Goal: Information Seeking & Learning: Learn about a topic

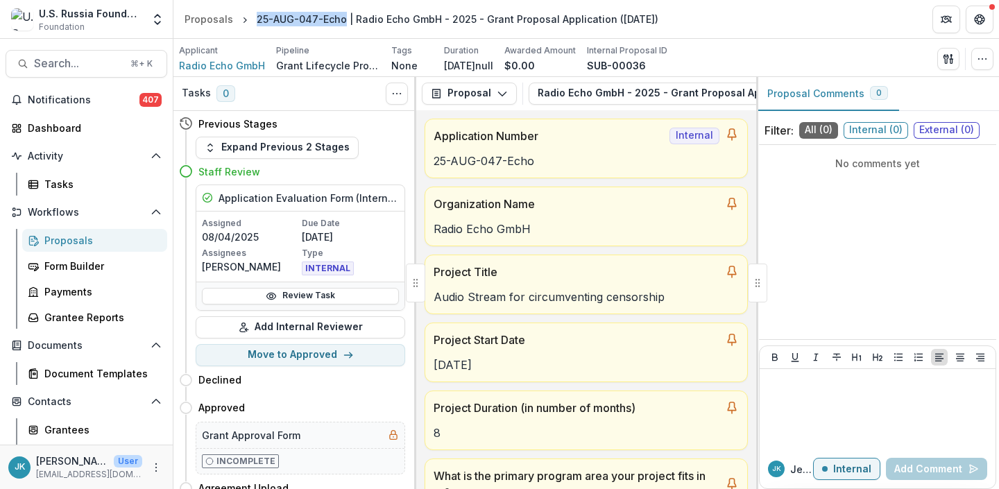
drag, startPoint x: 254, startPoint y: 17, endPoint x: 337, endPoint y: 20, distance: 82.6
click at [338, 20] on div "25-AUG-047-Echo | Radio Echo GmbH - 2025 - Grant Proposal Application ([DATE])" at bounding box center [457, 19] width 401 height 15
copy div "25-AUG-047-Echo"
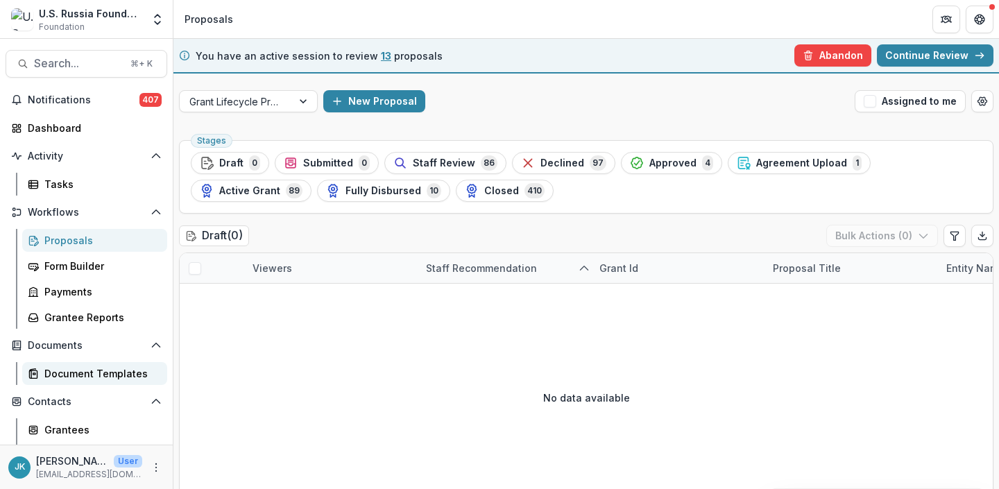
click at [65, 378] on div "Document Templates" at bounding box center [100, 373] width 112 height 15
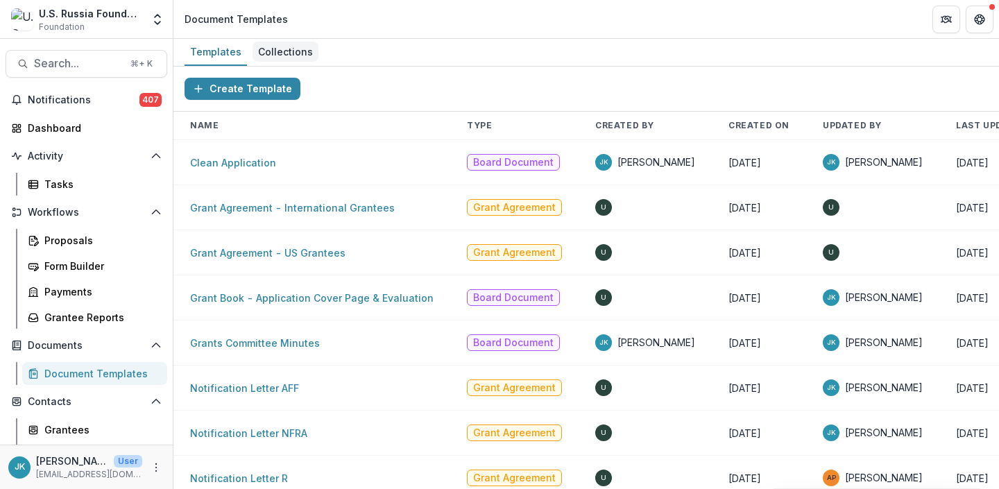
click at [272, 50] on div "Collections" at bounding box center [285, 52] width 66 height 20
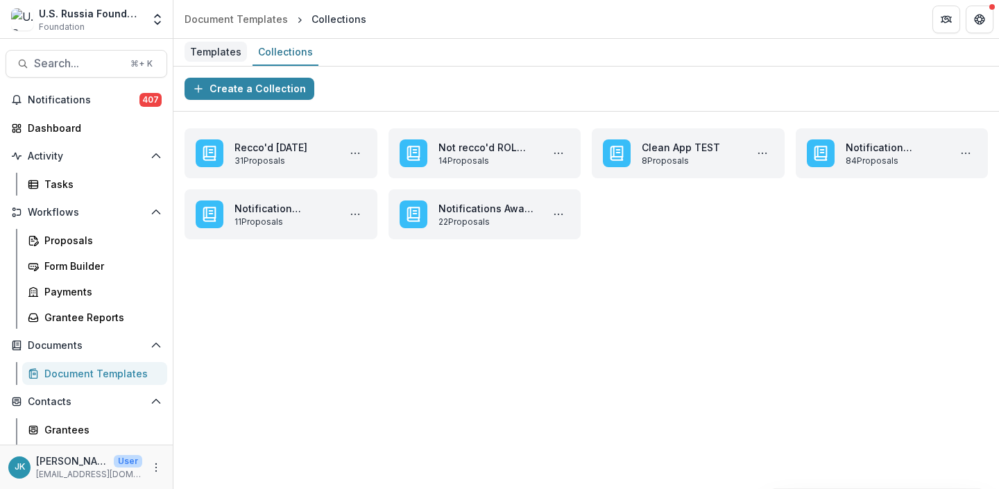
click at [200, 49] on div "Templates" at bounding box center [215, 52] width 62 height 20
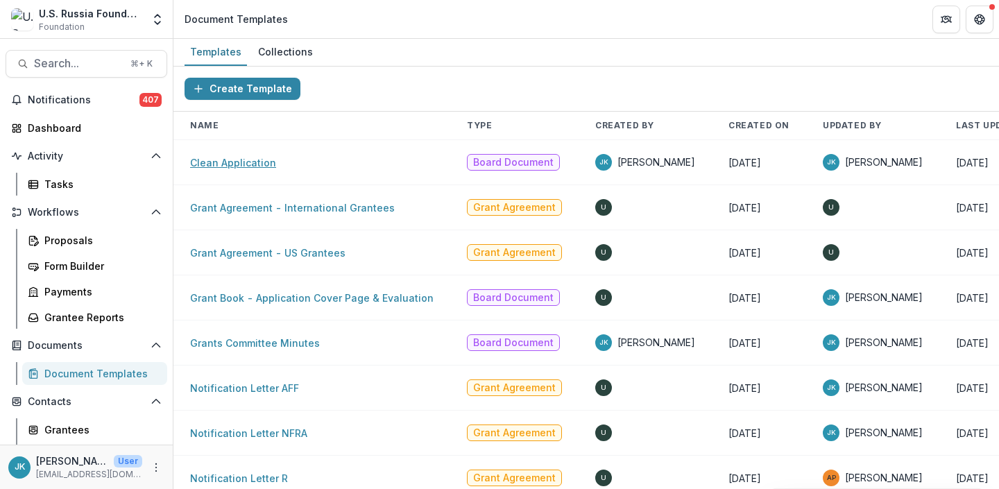
click at [255, 162] on link "Clean Application" at bounding box center [233, 163] width 86 height 12
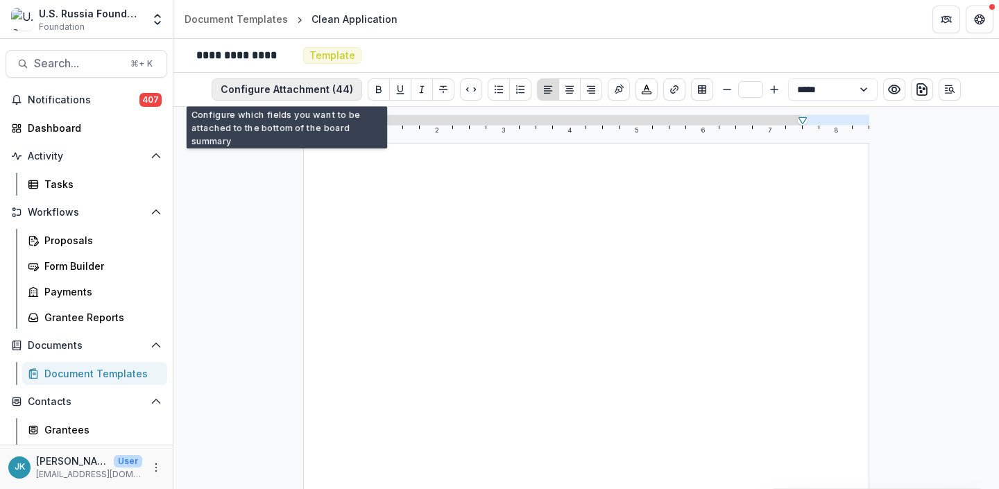
click at [298, 92] on button "Configure Attachment (44)" at bounding box center [286, 89] width 150 height 22
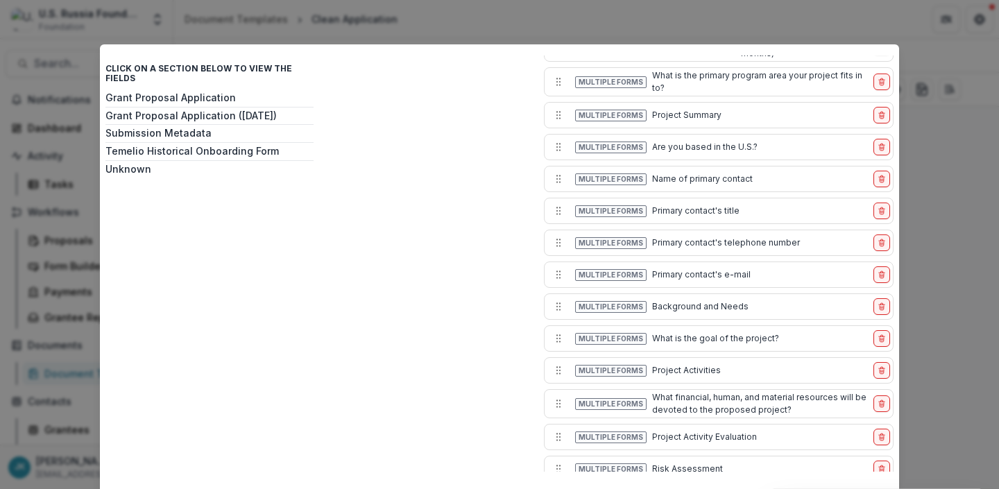
scroll to position [214, 0]
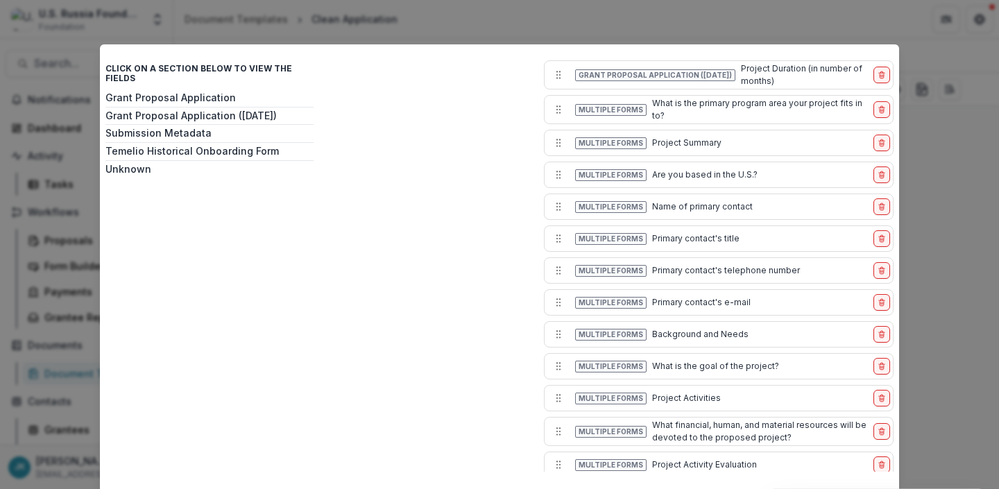
click at [959, 291] on div "Click on a section below to view the fields Grant Proposal Application Grant Pr…" at bounding box center [499, 244] width 999 height 489
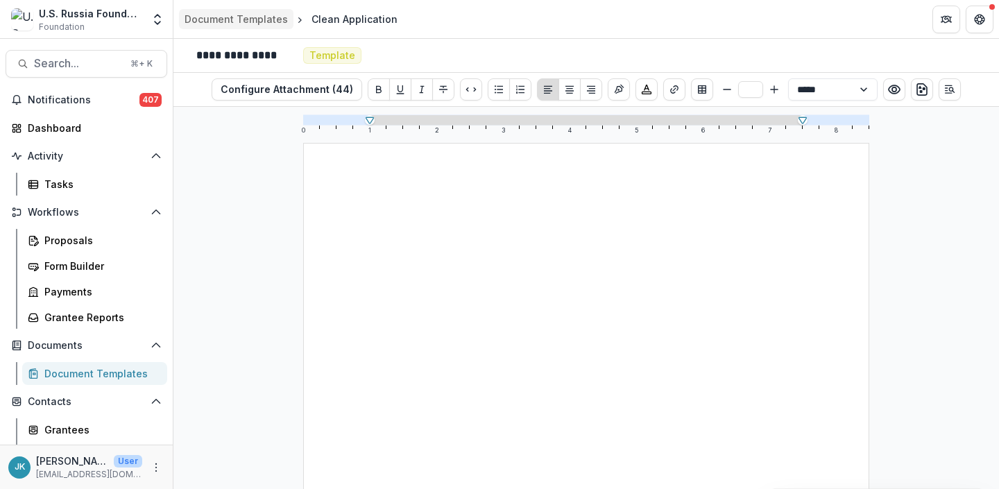
click at [214, 13] on div "Document Templates" at bounding box center [235, 19] width 103 height 15
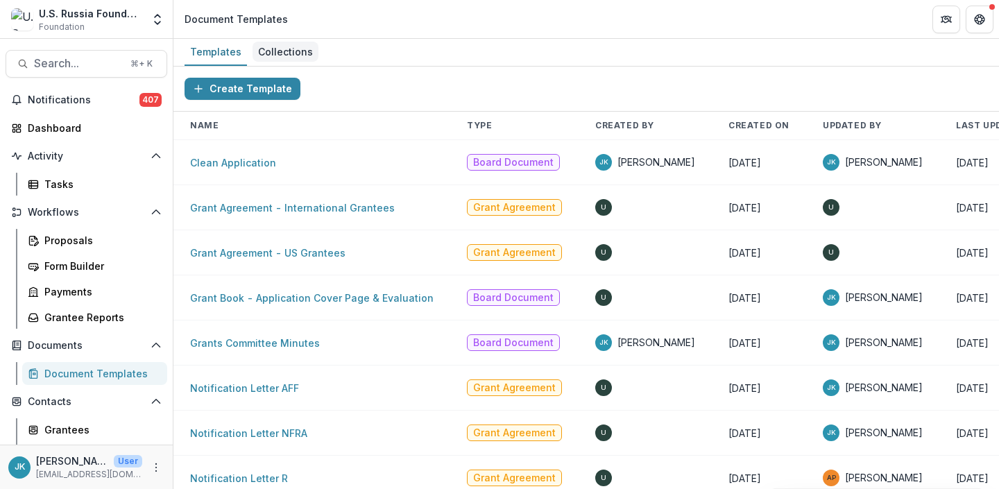
click at [263, 51] on div "Collections" at bounding box center [285, 52] width 66 height 20
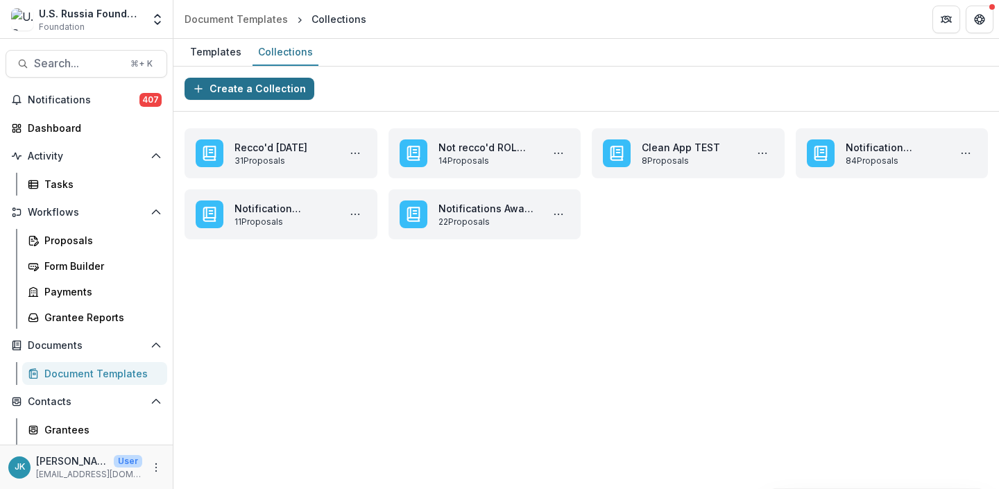
click at [241, 88] on button "Create a Collection" at bounding box center [249, 89] width 130 height 22
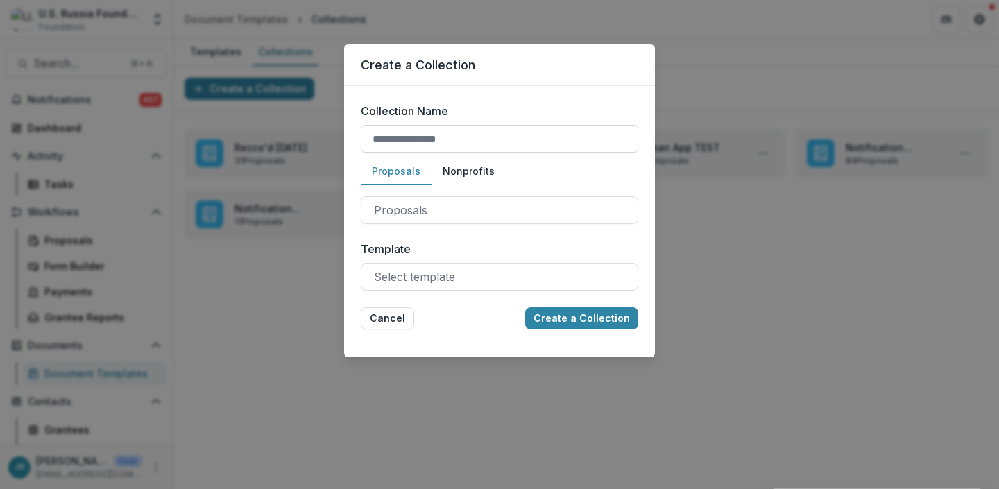
click at [434, 143] on input "Collection Name" at bounding box center [499, 139] width 277 height 28
type input "**********"
click at [419, 209] on div at bounding box center [499, 209] width 251 height 19
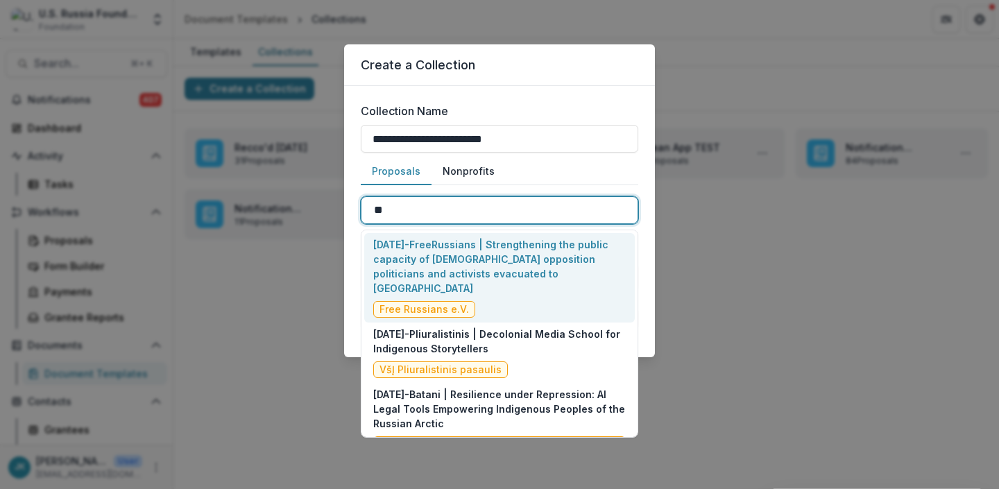
type input "***"
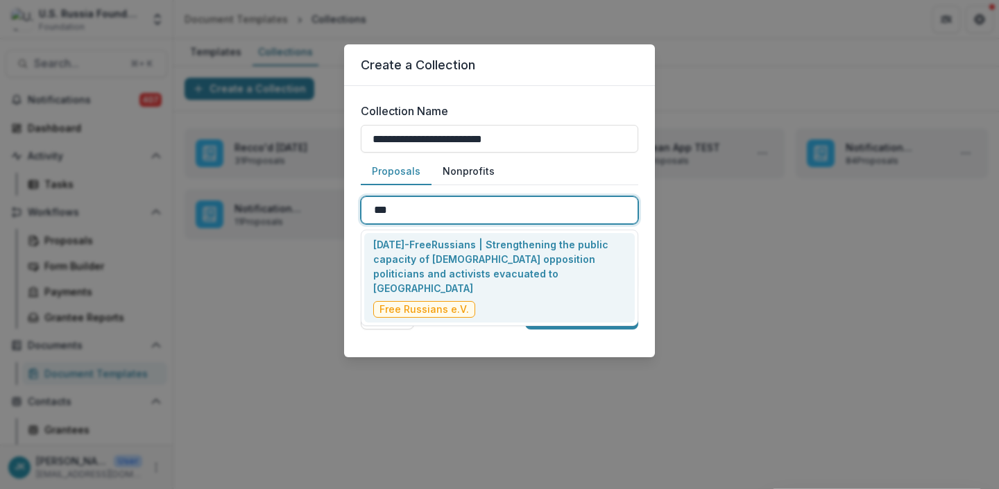
click at [447, 261] on p "[DATE]-FreeRussians | Strengthening the public capacity of [DEMOGRAPHIC_DATA] o…" at bounding box center [499, 266] width 252 height 58
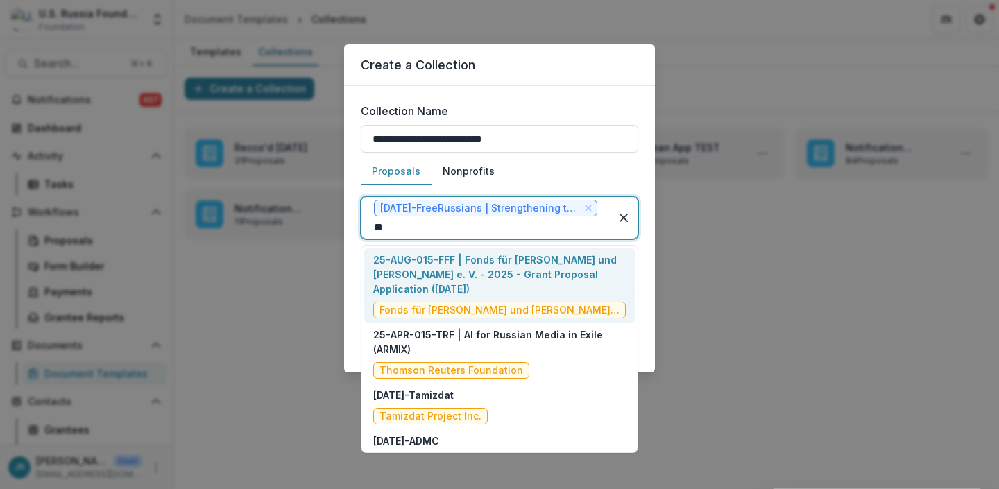
type input "*"
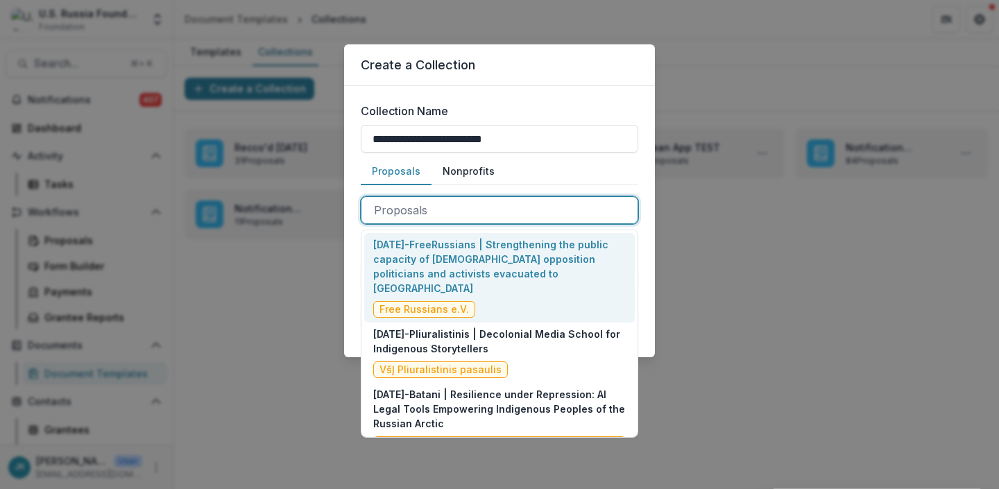
click at [594, 188] on div "option [DATE]-FreeRussians | Strengthening the public capacity of [DEMOGRAPHIC_…" at bounding box center [499, 210] width 277 height 50
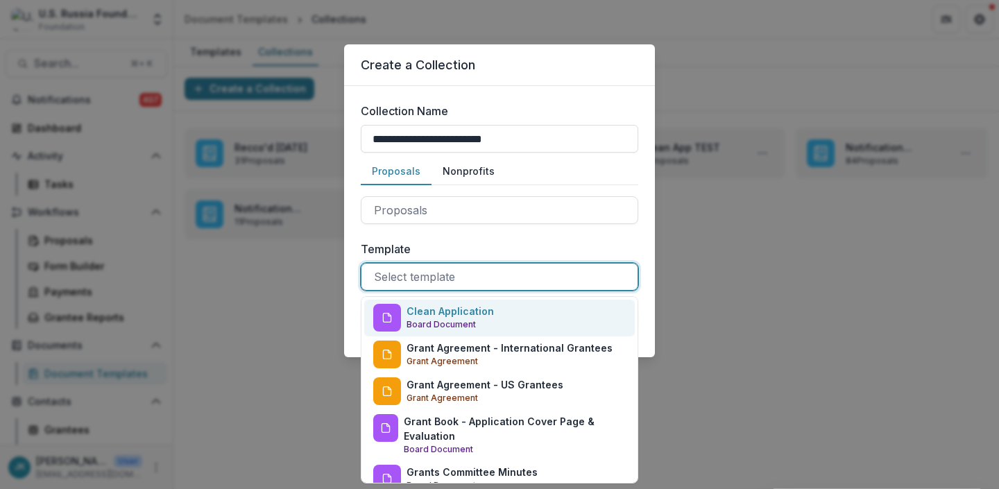
click at [467, 273] on div at bounding box center [499, 276] width 251 height 19
click at [426, 311] on p "Clean Application" at bounding box center [449, 311] width 87 height 15
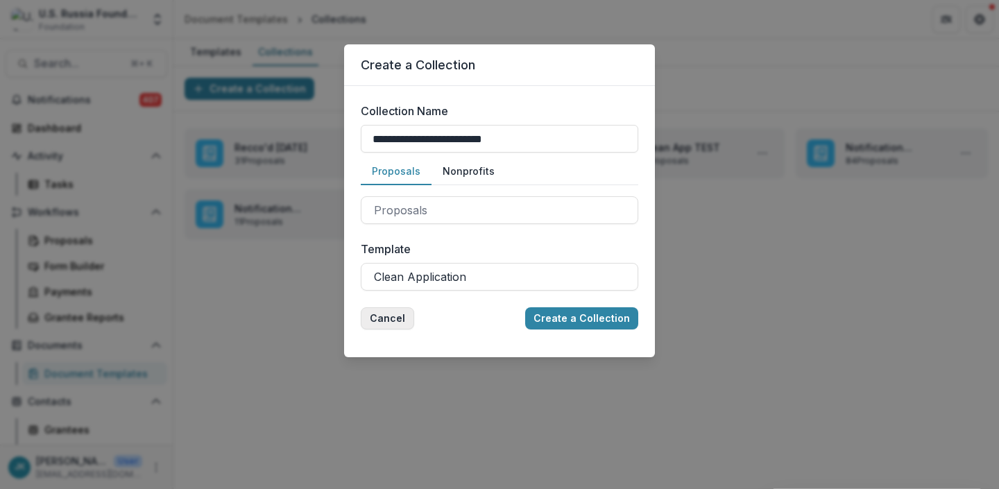
click at [379, 316] on button "Cancel" at bounding box center [387, 318] width 53 height 22
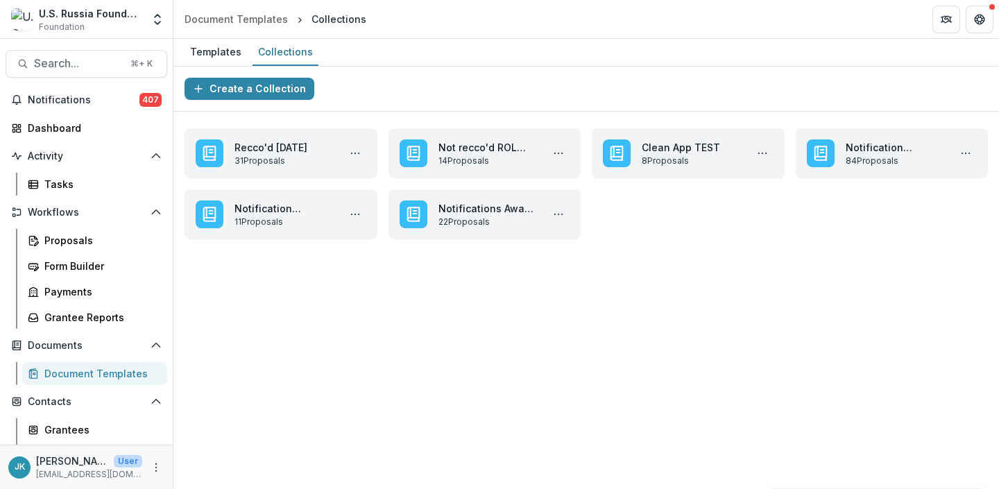
click at [424, 293] on div "**********" at bounding box center [585, 278] width 825 height 422
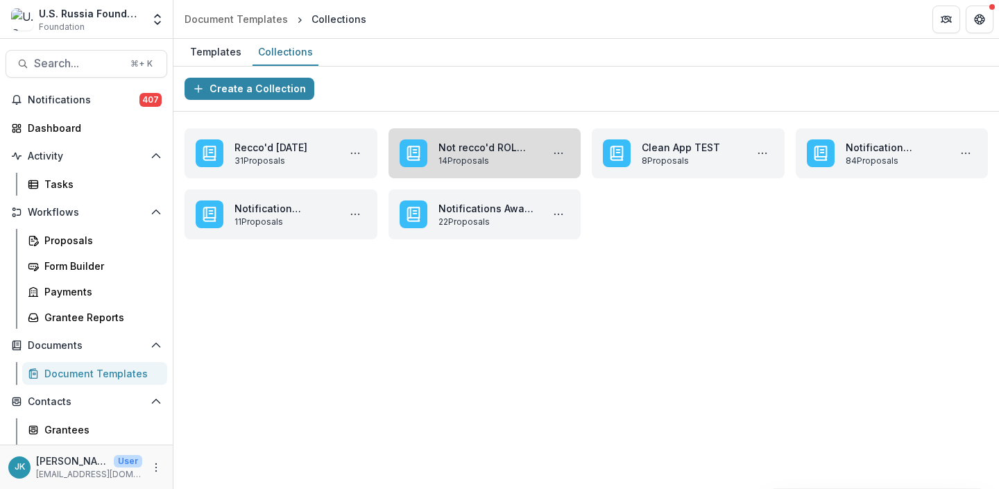
click at [456, 155] on link "Not recco'd ROL [DATE]" at bounding box center [487, 147] width 98 height 15
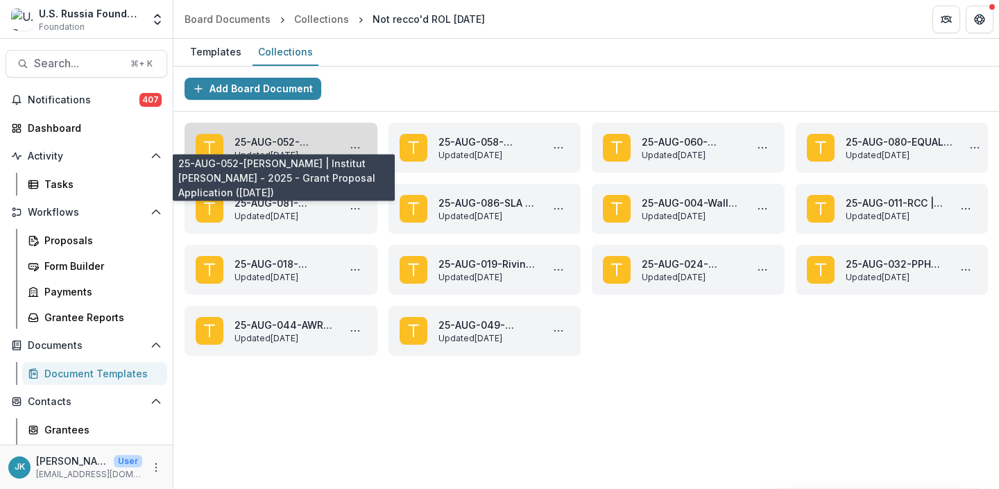
click at [320, 139] on link "25-AUG-052-[PERSON_NAME] | Institut [PERSON_NAME] - 2025 - Grant Proposal Appli…" at bounding box center [283, 142] width 98 height 15
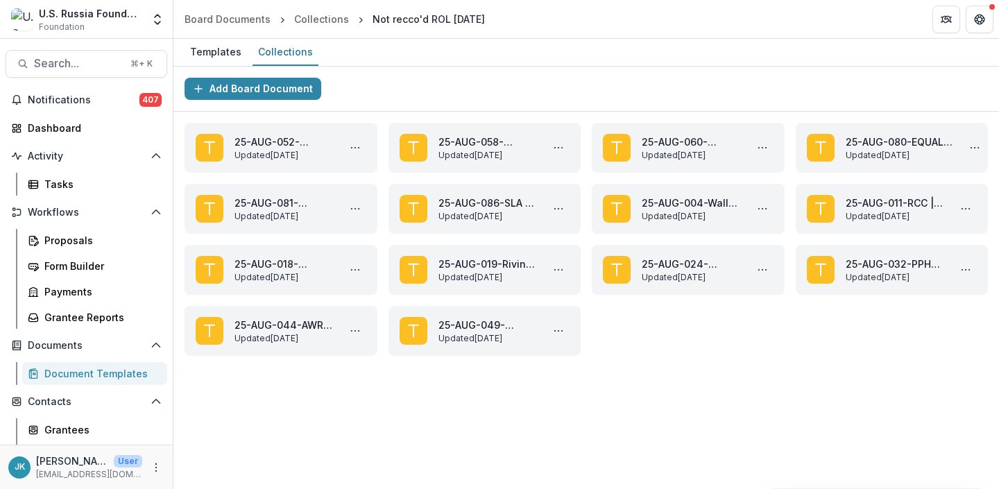
click at [395, 101] on div "Add Board Document" at bounding box center [585, 89] width 825 height 45
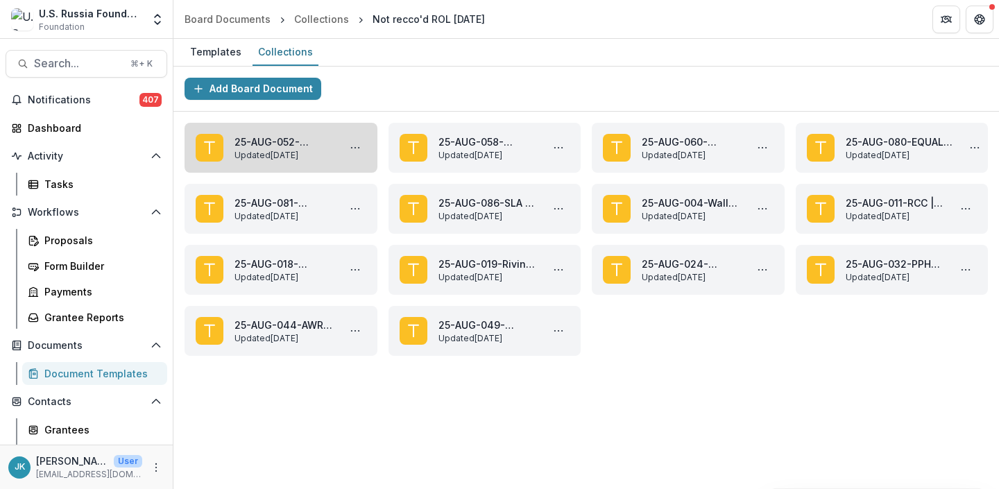
click at [275, 143] on link "25-AUG-052-[PERSON_NAME] | Institut [PERSON_NAME] - 2025 - Grant Proposal Appli…" at bounding box center [283, 142] width 98 height 15
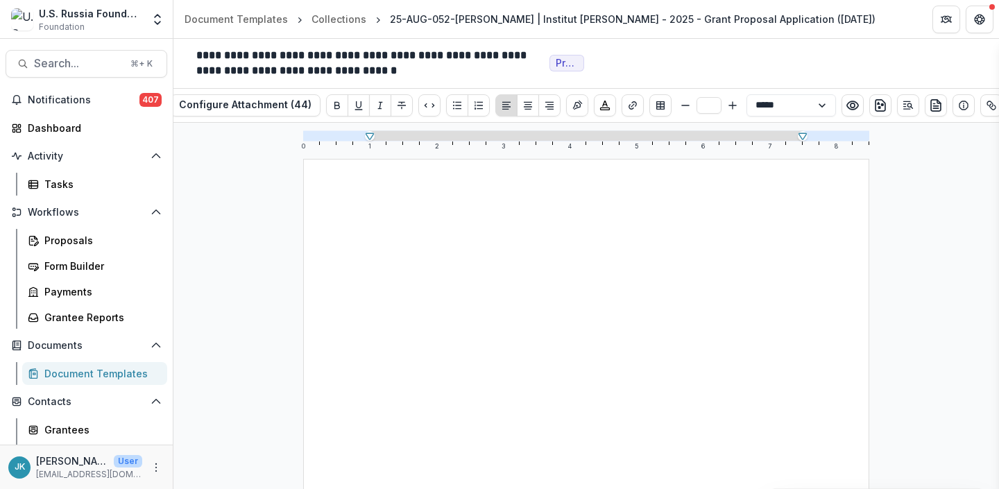
click at [931, 104] on icon "preview-proposal-pdf" at bounding box center [935, 105] width 14 height 14
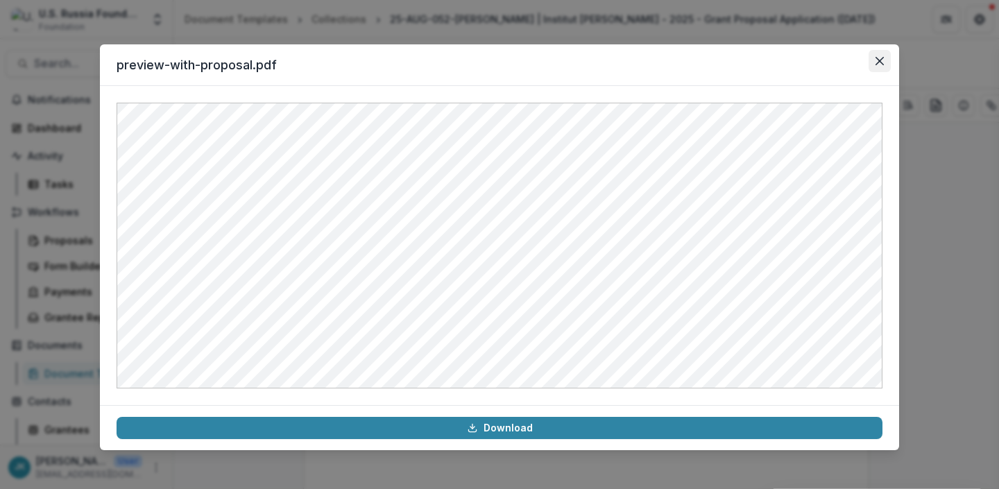
click at [879, 65] on button "Close" at bounding box center [879, 61] width 22 height 22
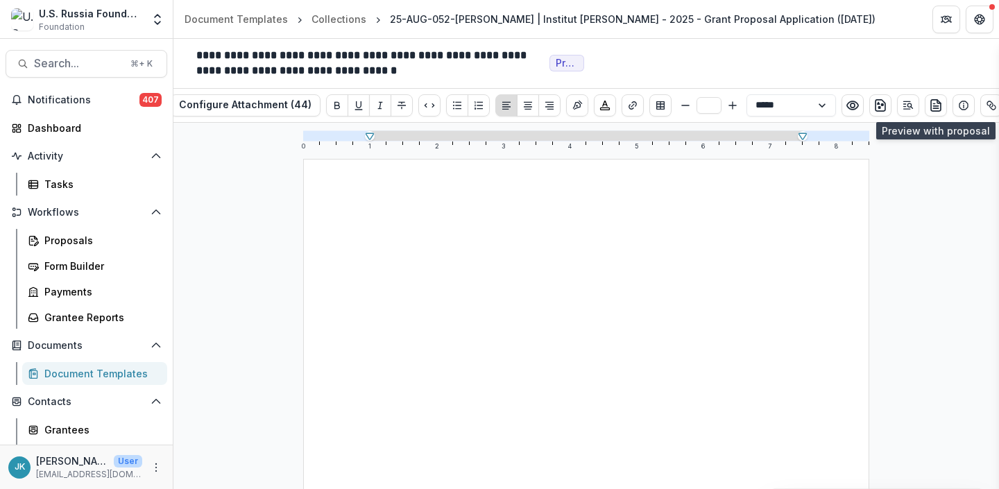
click at [344, 16] on div "Collections" at bounding box center [338, 19] width 55 height 15
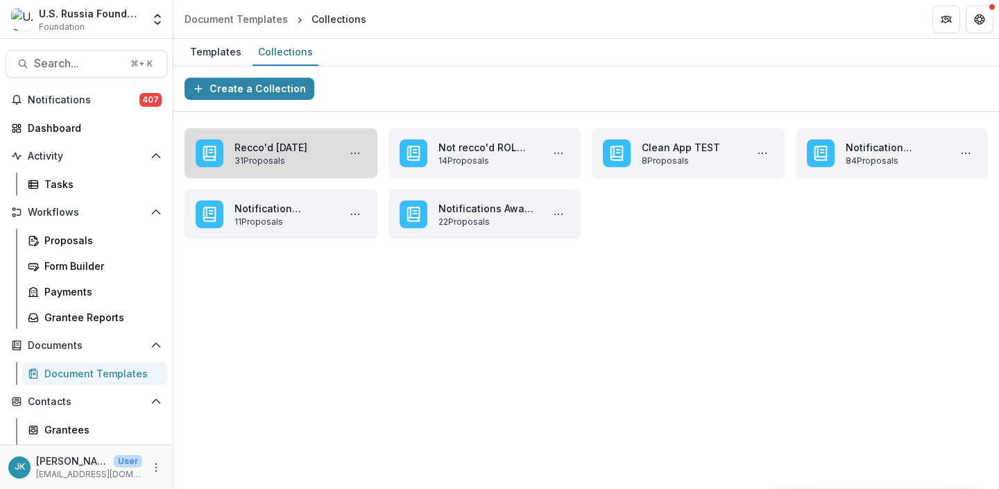
click at [273, 155] on link "Recco'd [DATE]" at bounding box center [283, 147] width 98 height 15
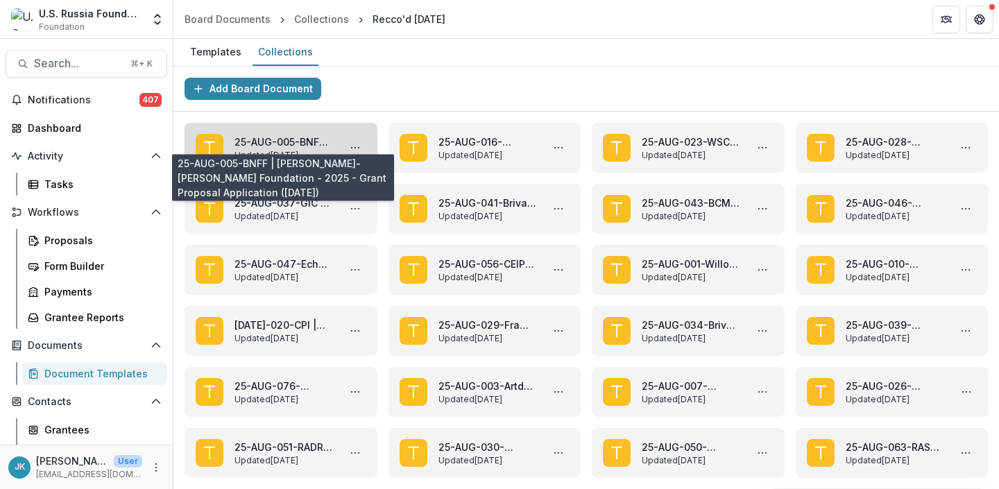
click at [289, 135] on link "25-AUG-005-BNFF | [PERSON_NAME]-[PERSON_NAME] Foundation - 2025 - Grant Proposa…" at bounding box center [283, 142] width 98 height 15
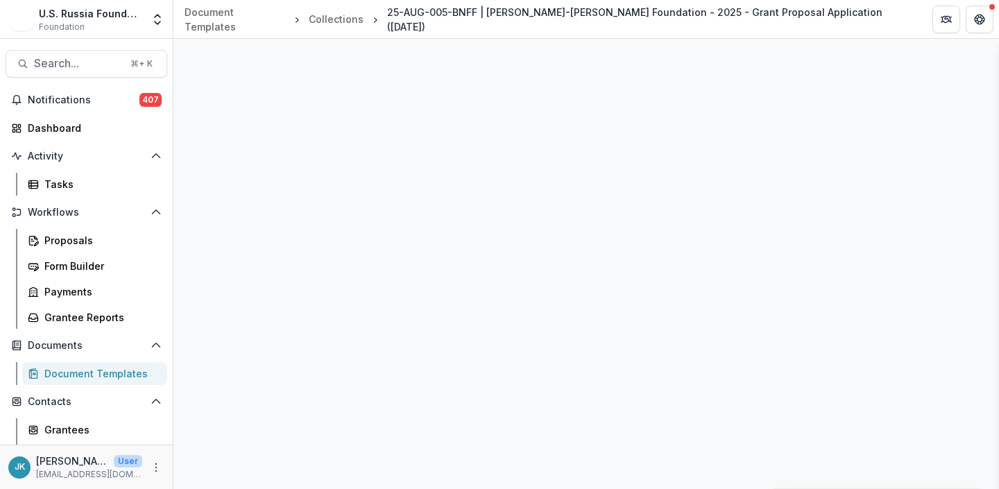
select select "**********"
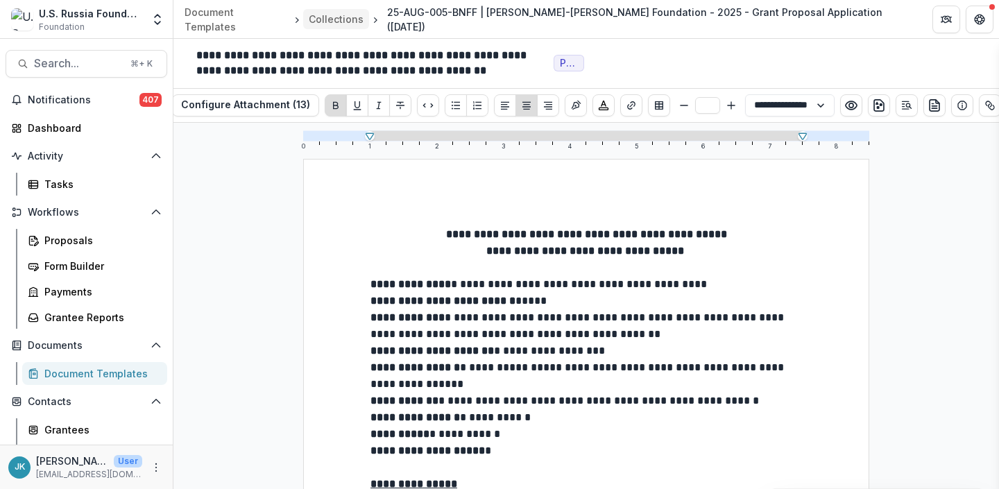
click at [318, 22] on div "Collections" at bounding box center [336, 19] width 55 height 15
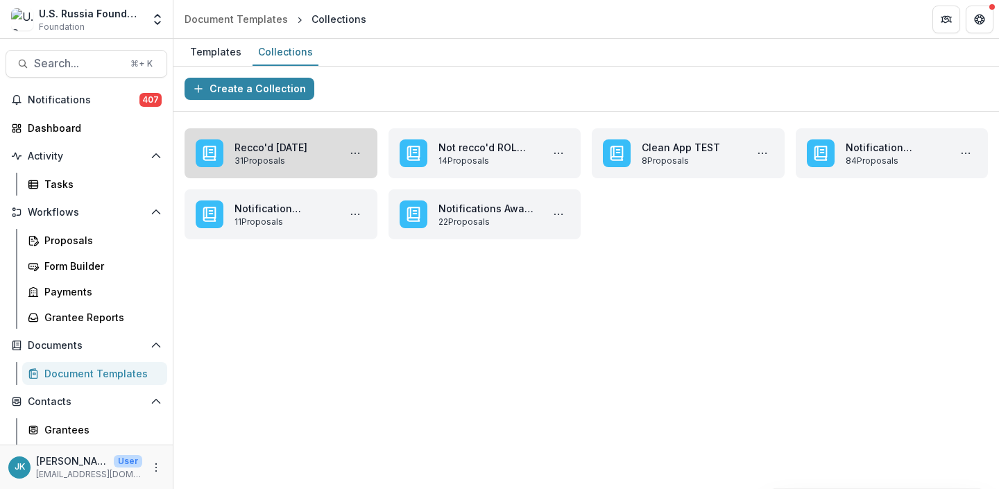
click at [282, 152] on link "Recco'd [DATE]" at bounding box center [283, 147] width 98 height 15
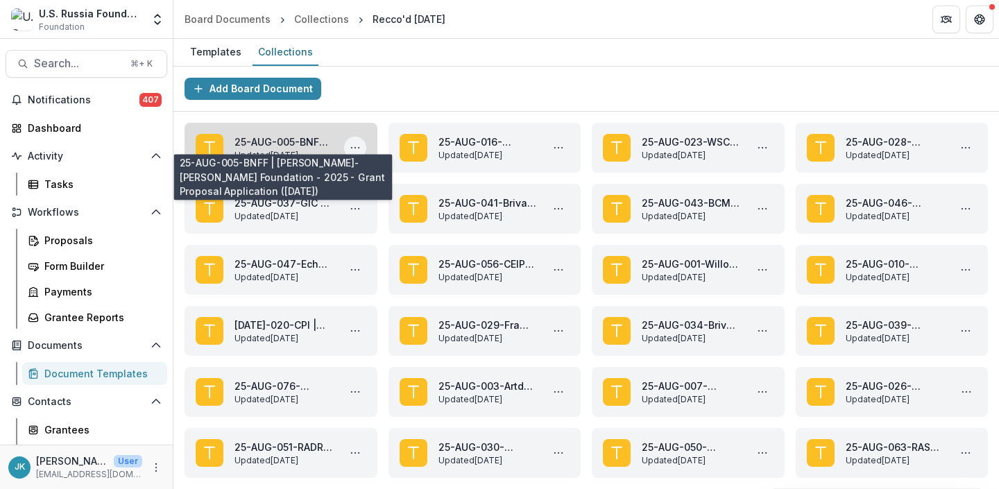
click at [357, 144] on icon "More 25-AUG-005-BNFF | Serguei Parkhomenko-Boris Nemtsov Foundation - 2025 - Gr…" at bounding box center [354, 147] width 11 height 11
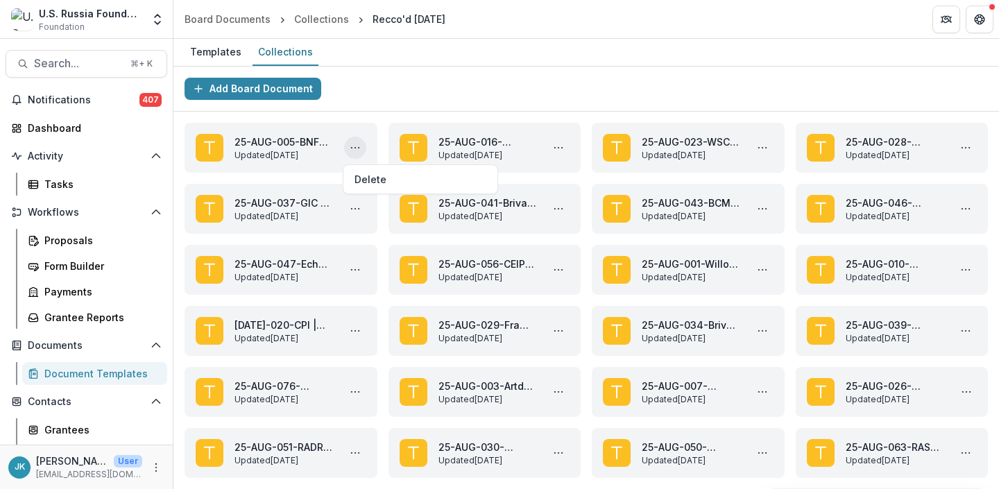
click at [447, 95] on div "Add Board Document" at bounding box center [585, 89] width 825 height 45
click at [334, 31] on header "Board Documents Collections Recco'd [DATE]" at bounding box center [585, 19] width 825 height 38
click at [319, 17] on div "Collections" at bounding box center [321, 19] width 55 height 15
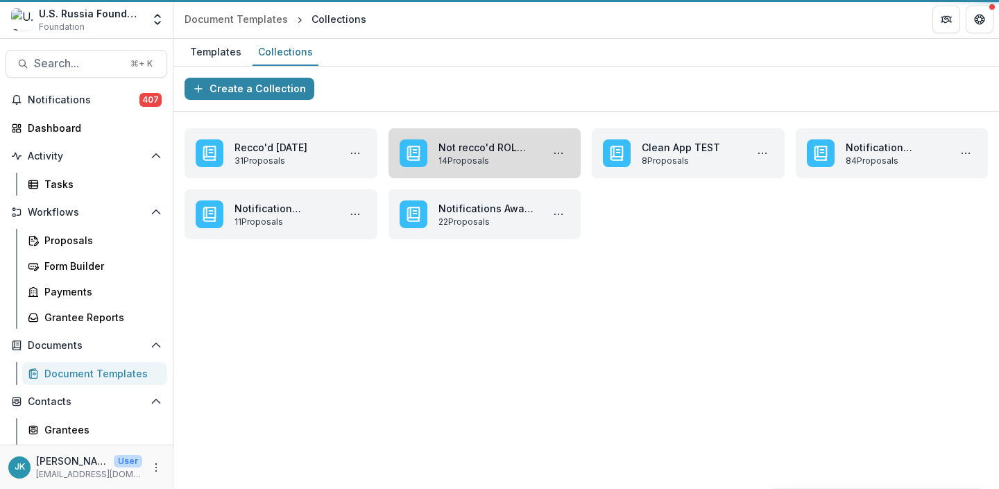
click at [487, 145] on link "Not recco'd ROL [DATE]" at bounding box center [487, 147] width 98 height 15
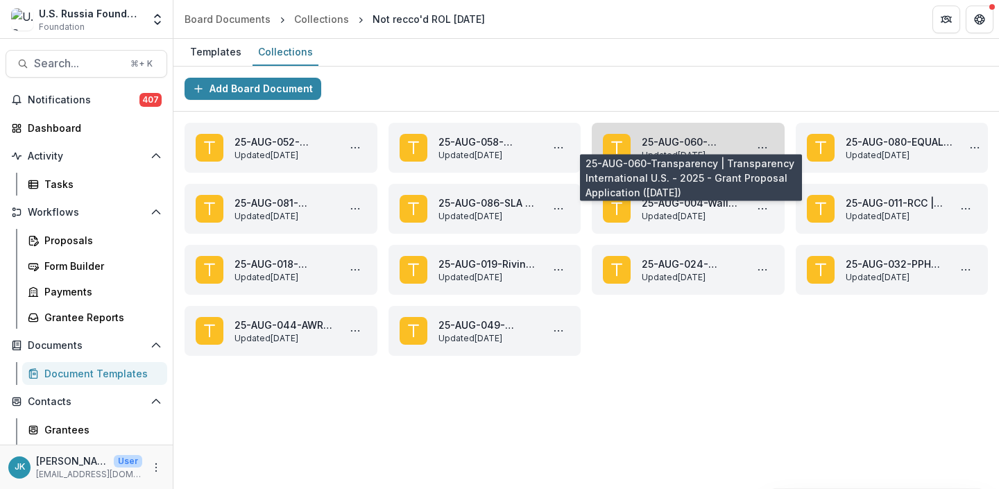
click at [707, 149] on link "25-AUG-060-Transparency | Transparency International U.S. - 2025 - Grant Propos…" at bounding box center [690, 142] width 98 height 15
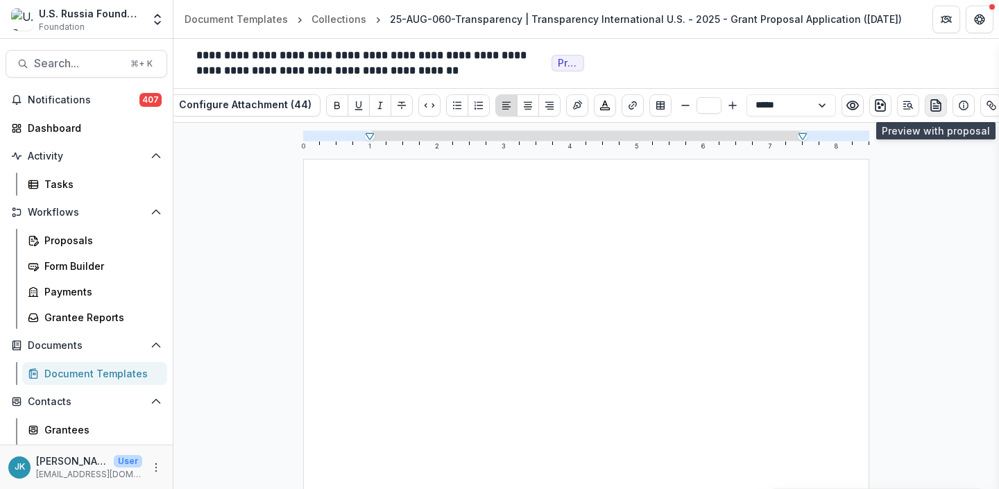
click at [931, 107] on icon "preview-proposal-pdf" at bounding box center [935, 105] width 14 height 14
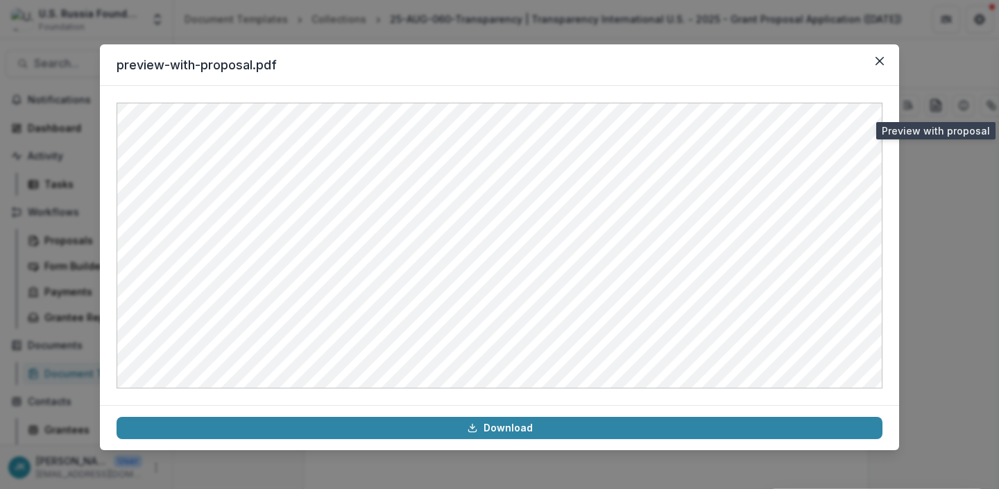
drag, startPoint x: 118, startPoint y: 62, endPoint x: 254, endPoint y: 54, distance: 136.9
click at [254, 54] on header "preview-with-proposal.pdf" at bounding box center [499, 65] width 799 height 42
click at [879, 66] on button "Close" at bounding box center [879, 61] width 22 height 22
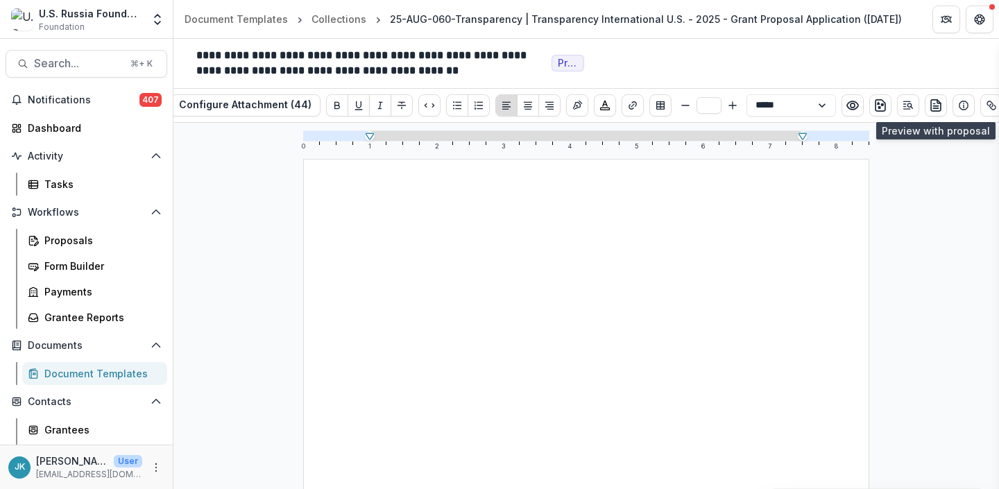
click at [849, 60] on div "**********" at bounding box center [585, 64] width 825 height 50
